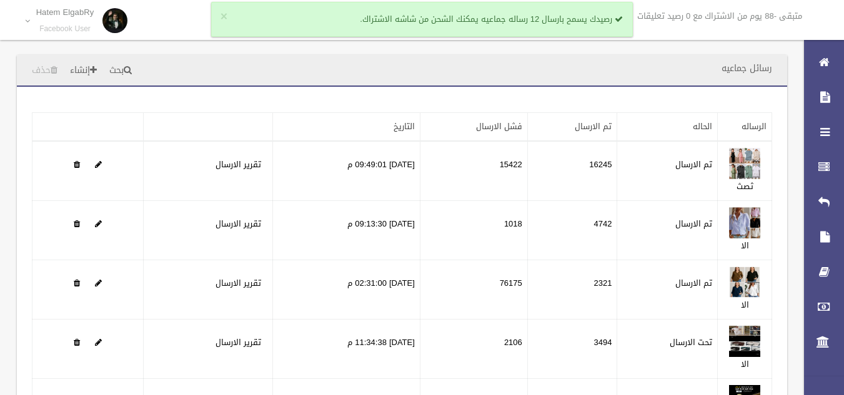
scroll to position [100, 0]
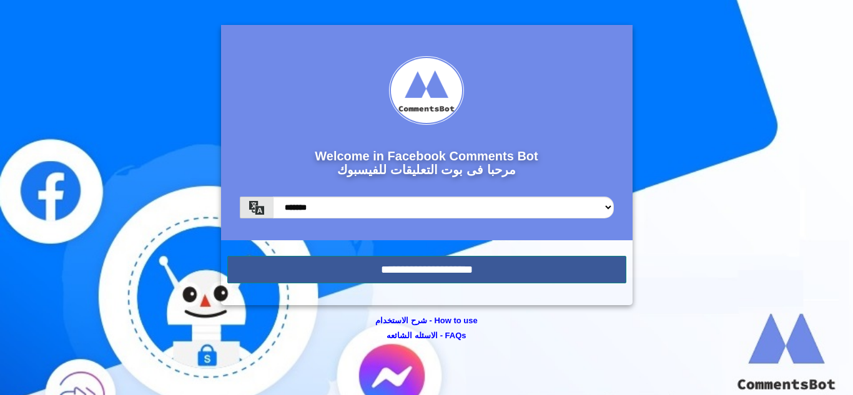
click at [434, 269] on input "**********" at bounding box center [426, 269] width 399 height 27
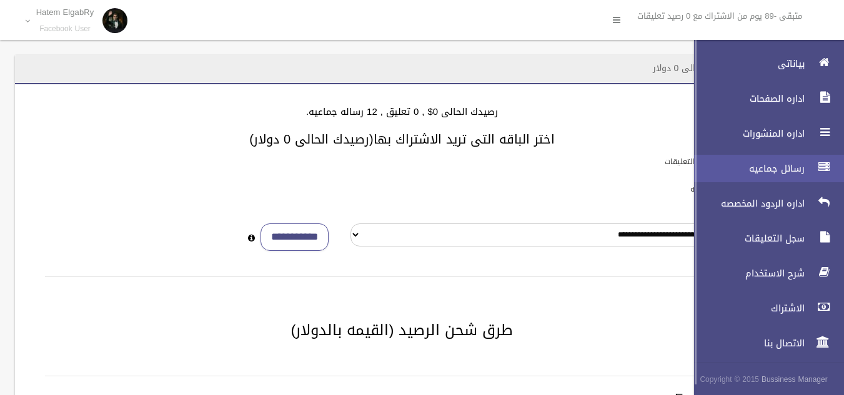
click at [804, 176] on link "رسائل جماعيه" at bounding box center [763, 168] width 160 height 27
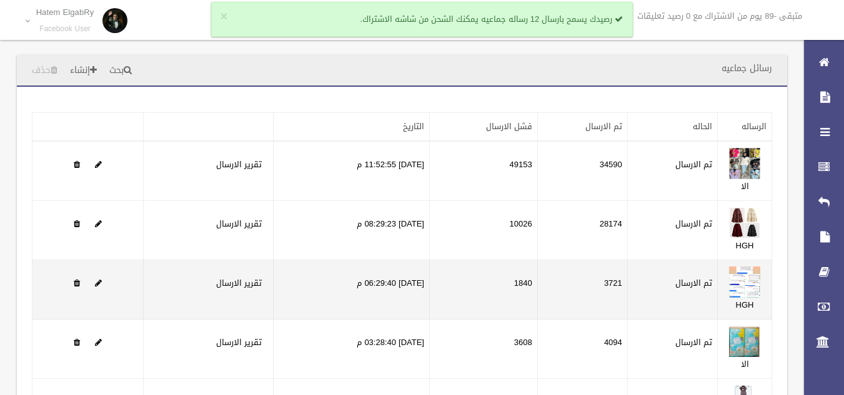
scroll to position [160, 0]
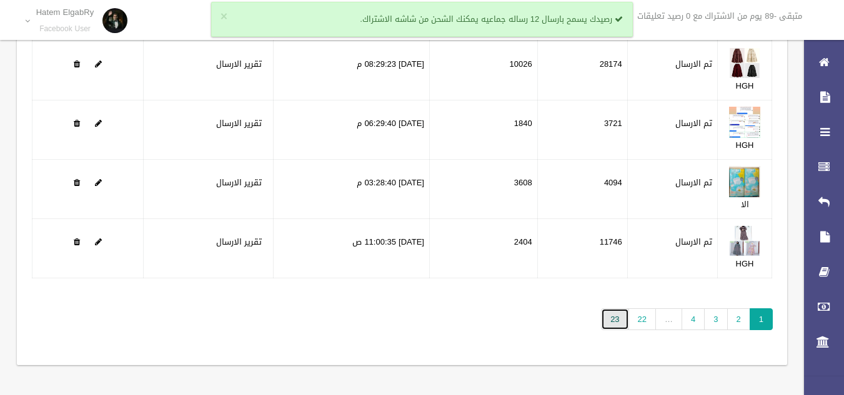
click at [616, 324] on link "23" at bounding box center [614, 320] width 27 height 22
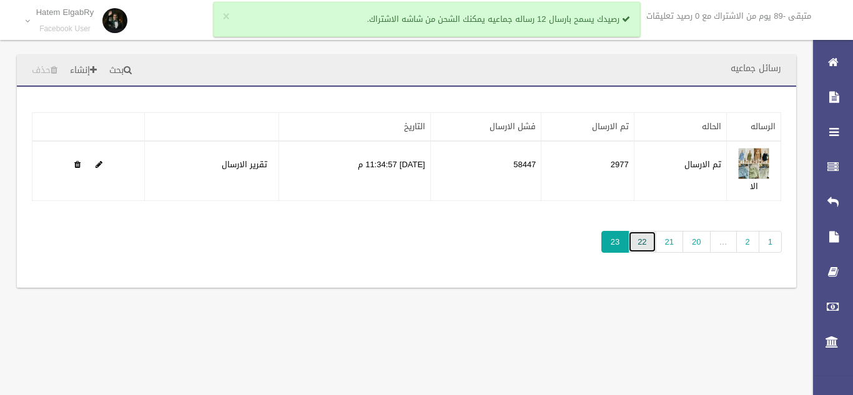
click at [644, 248] on link "22" at bounding box center [641, 242] width 27 height 22
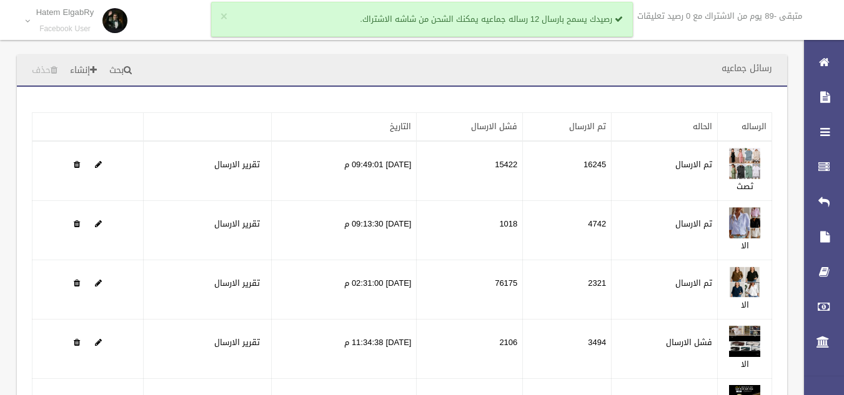
scroll to position [160, 0]
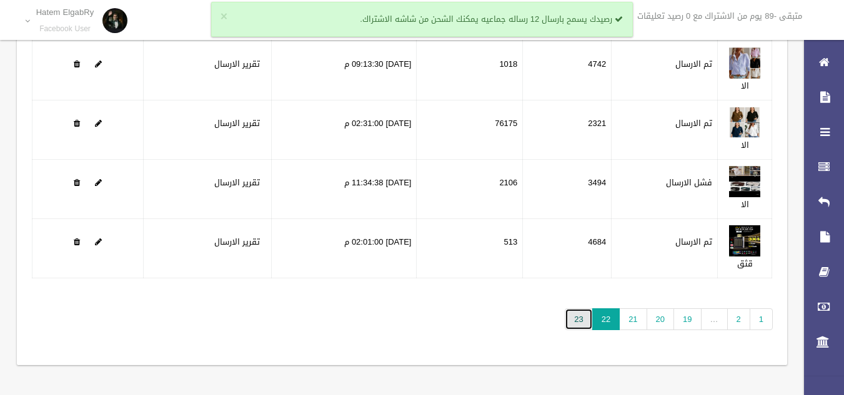
click at [579, 323] on link "23" at bounding box center [578, 320] width 27 height 22
